Goal: Task Accomplishment & Management: Use online tool/utility

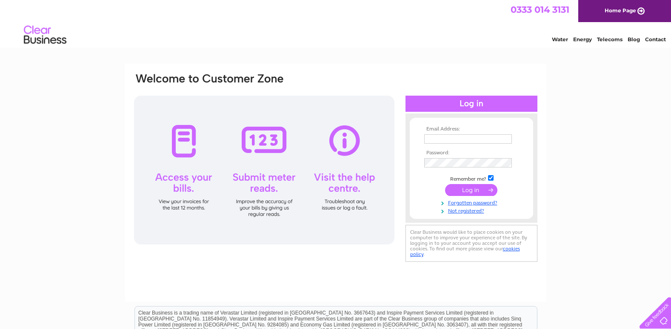
type input "info@glenaffricholidaypark.com"
click at [460, 189] on input "submit" at bounding box center [471, 190] width 52 height 12
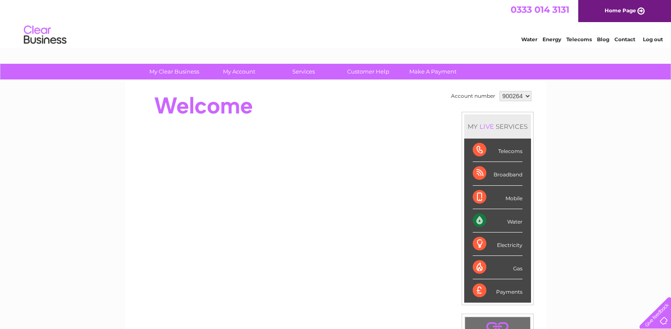
click at [503, 221] on div "Water" at bounding box center [498, 220] width 50 height 23
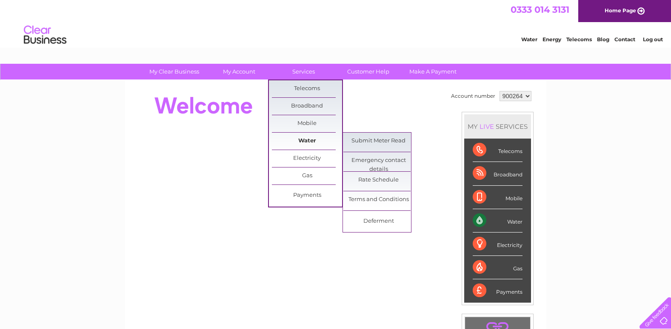
click at [314, 140] on link "Water" at bounding box center [307, 141] width 70 height 17
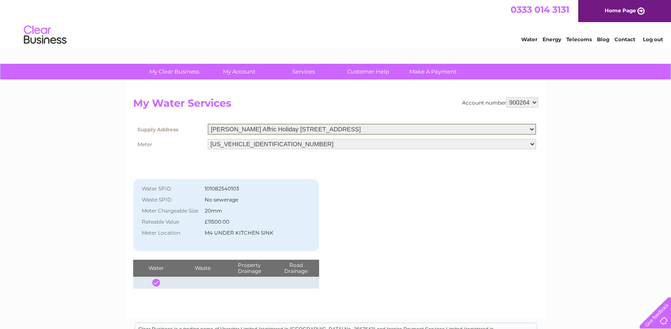
click at [531, 129] on select "[PERSON_NAME] Affric Holiday [STREET_ADDRESS]" at bounding box center [372, 129] width 328 height 11
click at [208, 124] on select "[PERSON_NAME] Affric Holiday [STREET_ADDRESS]" at bounding box center [372, 129] width 328 height 11
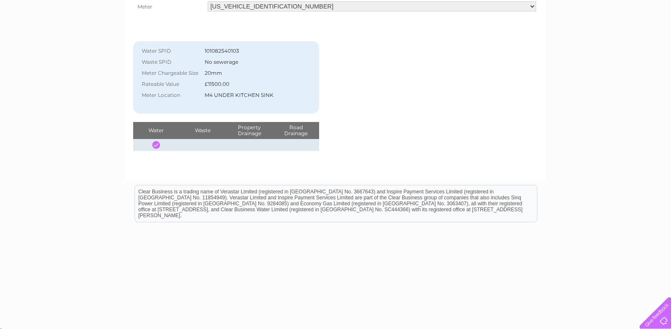
scroll to position [141, 0]
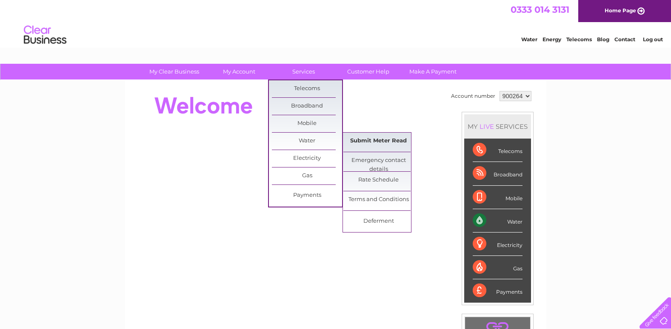
click at [372, 142] on link "Submit Meter Read" at bounding box center [378, 141] width 70 height 17
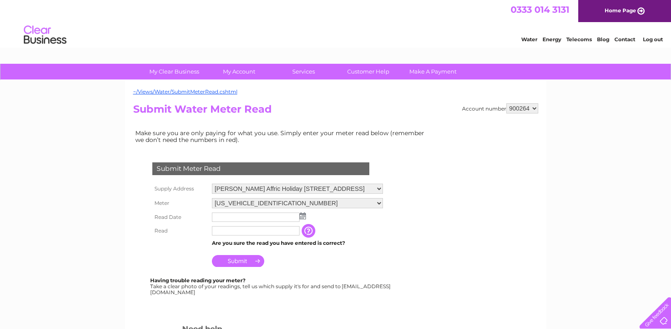
click at [302, 215] on img at bounding box center [303, 216] width 6 height 7
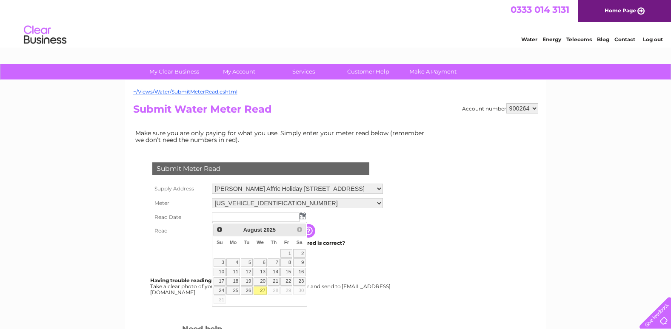
click at [260, 291] on link "27" at bounding box center [261, 291] width 14 height 9
type input "[DATE]"
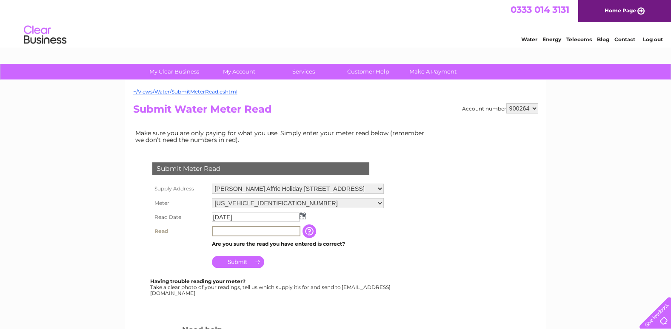
click at [223, 231] on input "text" at bounding box center [256, 231] width 88 height 10
type input "00870"
click at [234, 261] on input "Submit" at bounding box center [238, 261] width 52 height 12
